Goal: Complete application form: Complete application form

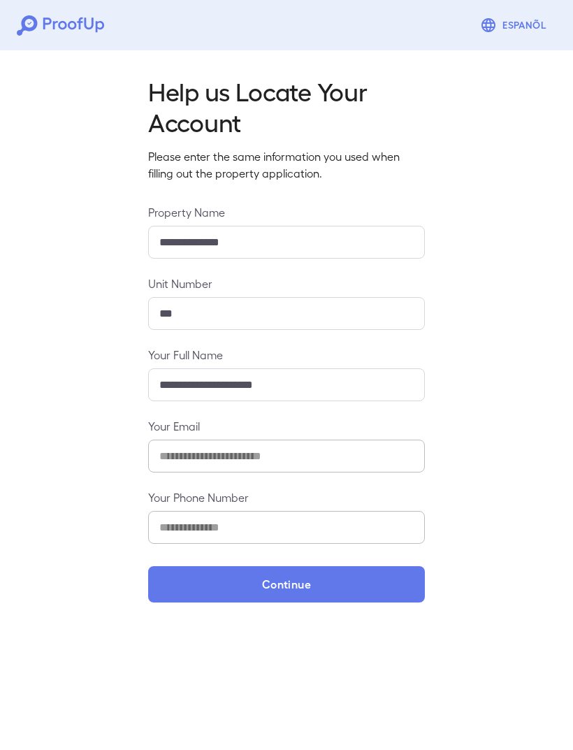
click at [205, 588] on button "Continue" at bounding box center [286, 584] width 277 height 36
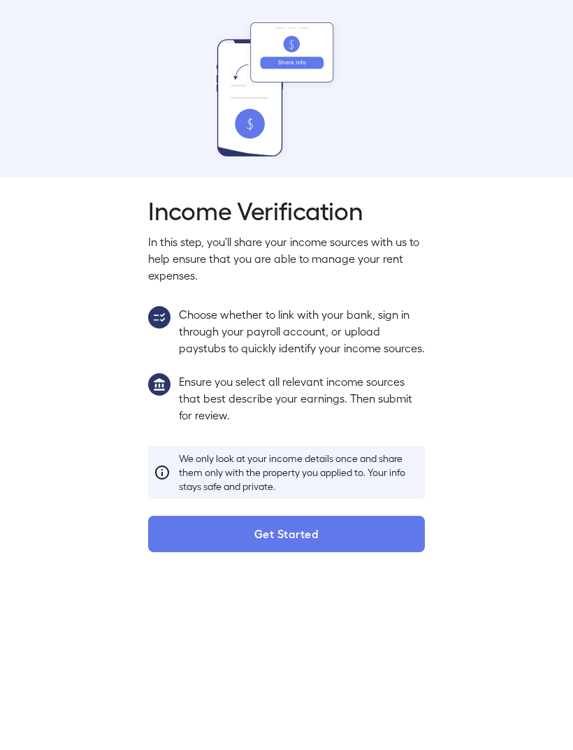
click at [199, 545] on button "Get Started" at bounding box center [286, 534] width 277 height 36
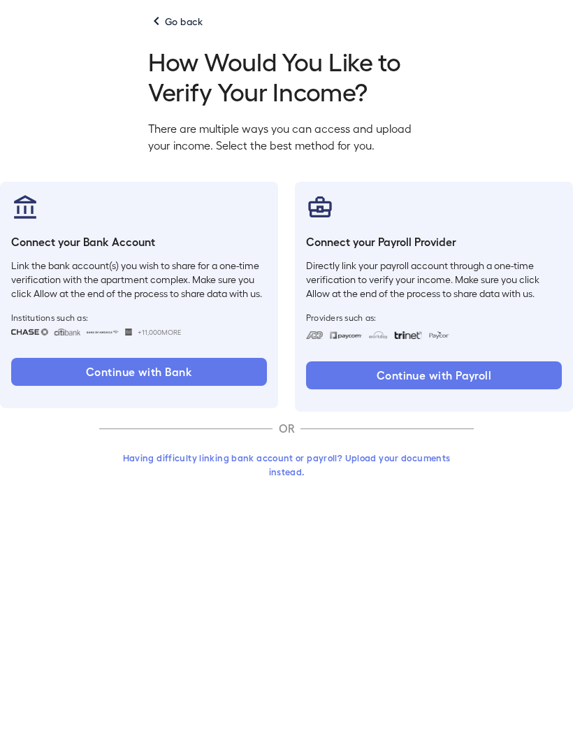
click at [176, 457] on button "Having difficulty linking bank account or payroll? Upload your documents instea…" at bounding box center [286, 464] width 375 height 38
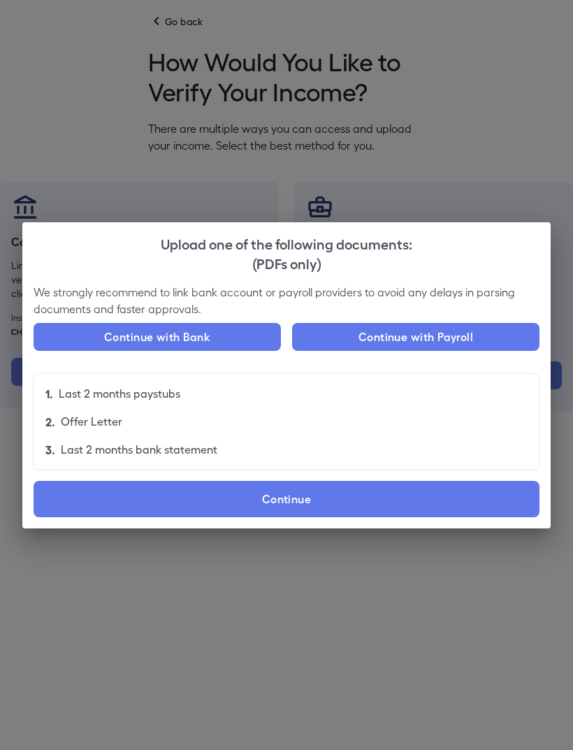
click at [78, 504] on label "Continue" at bounding box center [287, 499] width 506 height 36
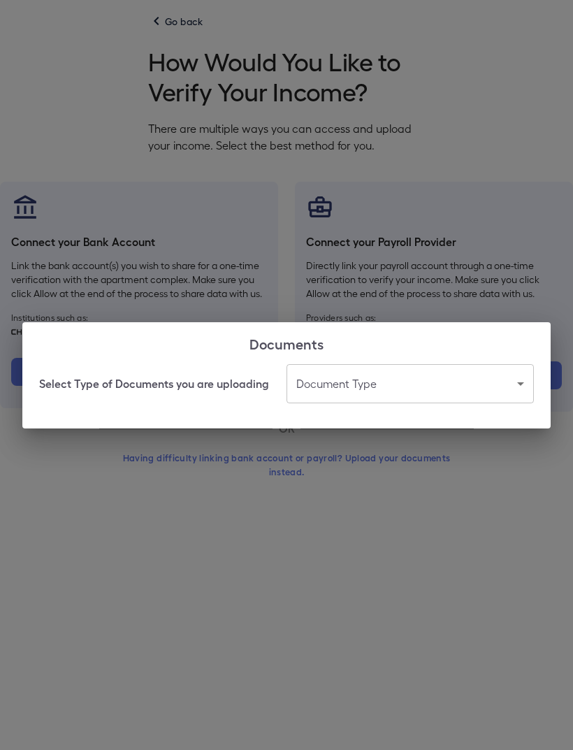
click at [336, 391] on body "Espanõl Go back How Would You Like to Verify Your Income? There are multiple wa…" at bounding box center [286, 259] width 573 height 518
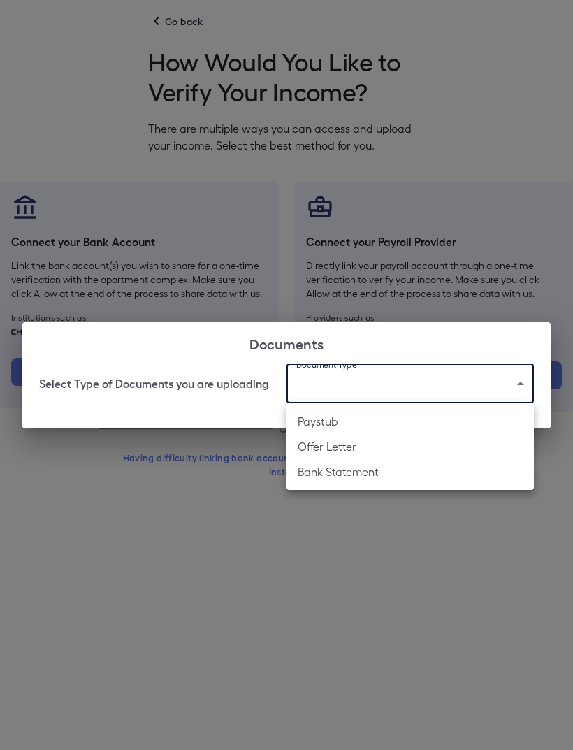
click at [304, 420] on li "Paystub" at bounding box center [411, 421] width 248 height 25
type input "*******"
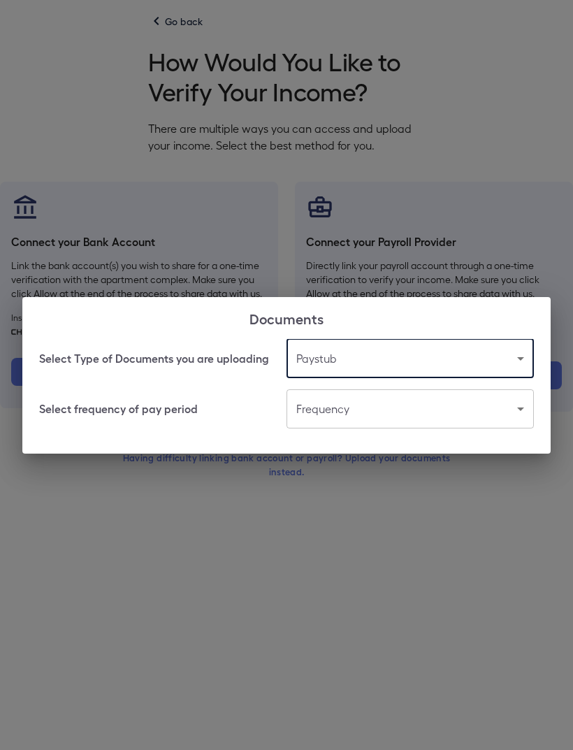
click at [312, 406] on body "Espanõl Go back How Would You Like to Verify Your Income? There are multiple wa…" at bounding box center [286, 259] width 573 height 518
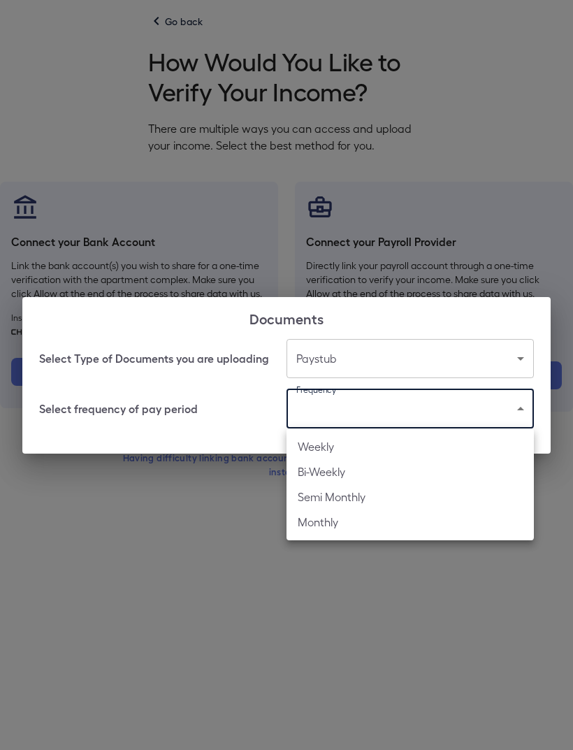
click at [304, 469] on li "Bi-Weekly" at bounding box center [411, 471] width 248 height 25
type input "*********"
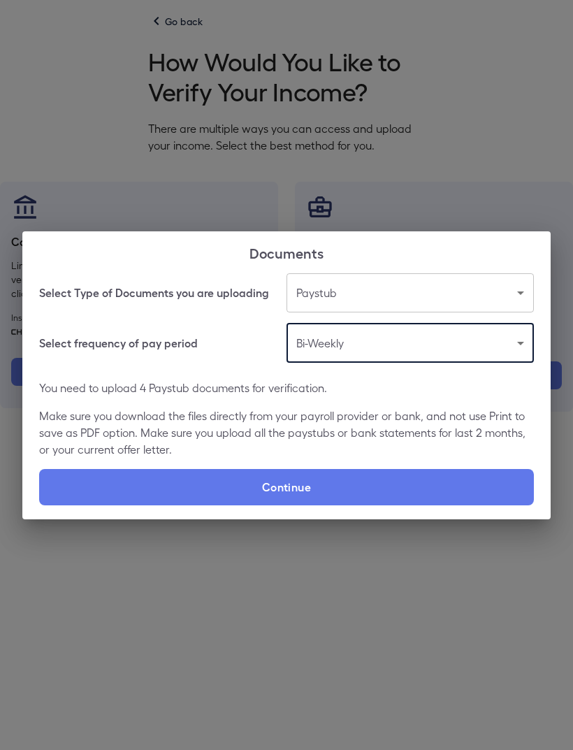
click at [98, 481] on label "Continue" at bounding box center [286, 487] width 495 height 36
click at [40, 505] on input "Continue" at bounding box center [39, 505] width 1 height 1
type input "**********"
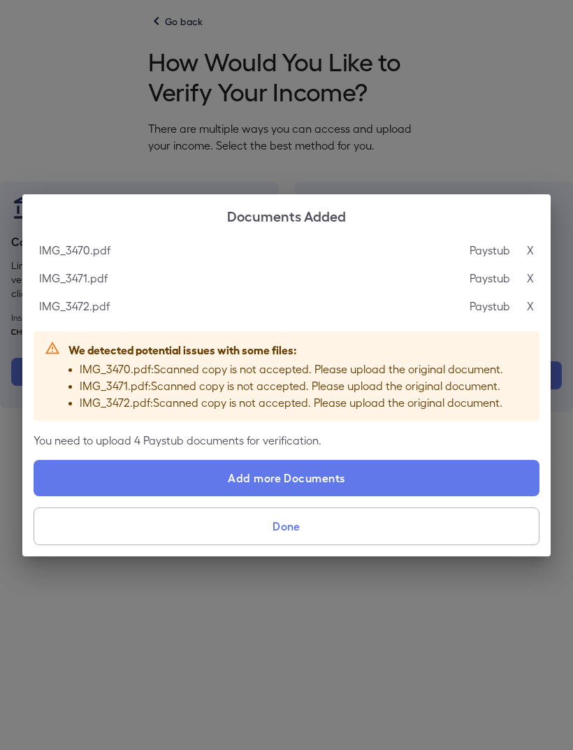
click at [94, 476] on label "Add more Documents" at bounding box center [287, 478] width 506 height 36
click at [34, 496] on input "Add more Documents" at bounding box center [34, 496] width 1 height 1
click at [253, 529] on button "Done" at bounding box center [287, 527] width 506 height 38
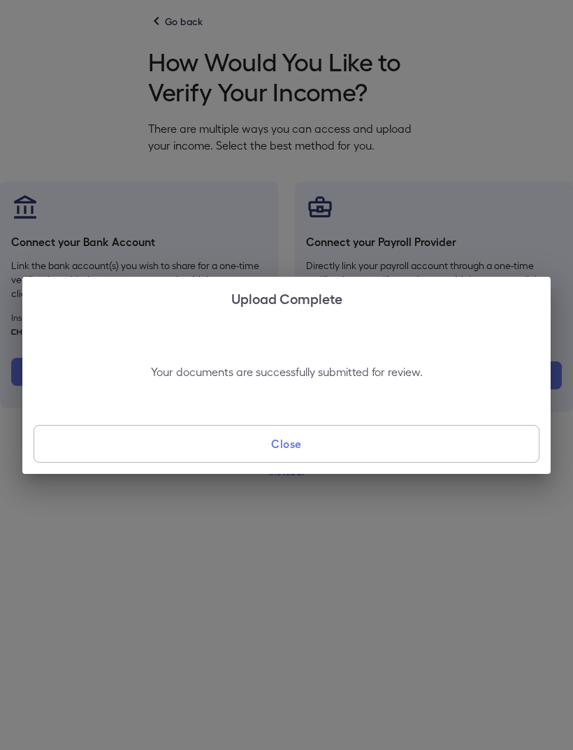
click at [121, 454] on button "Close" at bounding box center [287, 444] width 506 height 38
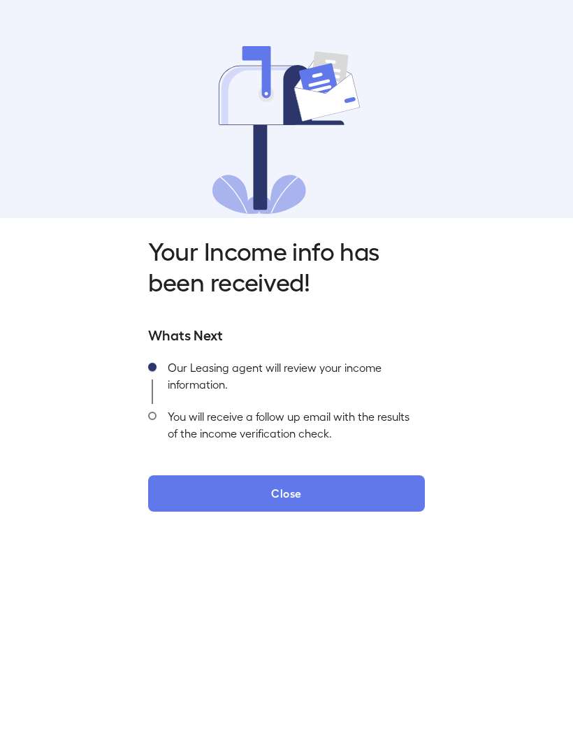
click at [183, 492] on button "Close" at bounding box center [286, 494] width 277 height 36
click at [230, 491] on button "Close" at bounding box center [286, 494] width 277 height 36
